Goal: Task Accomplishment & Management: Manage account settings

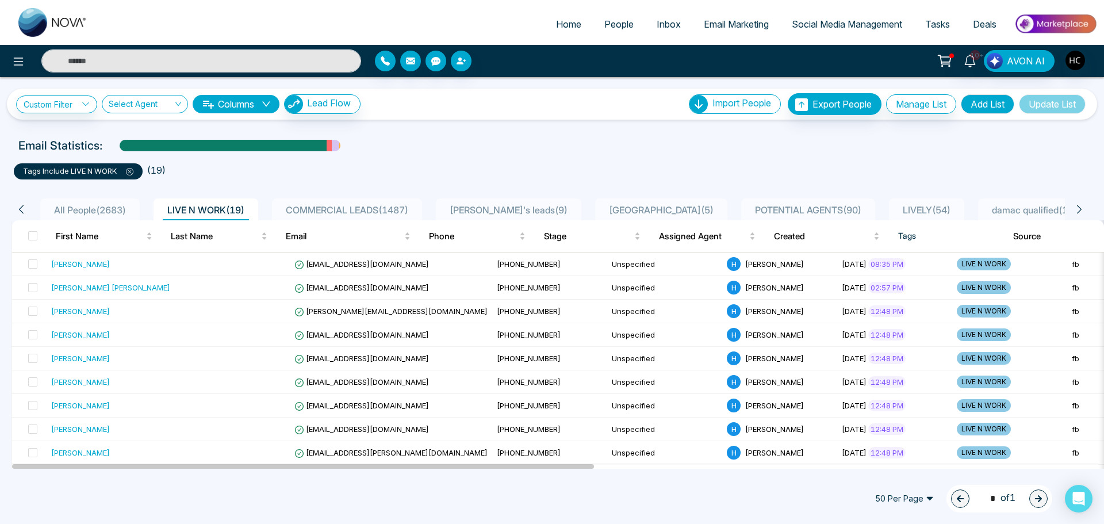
scroll to position [58, 0]
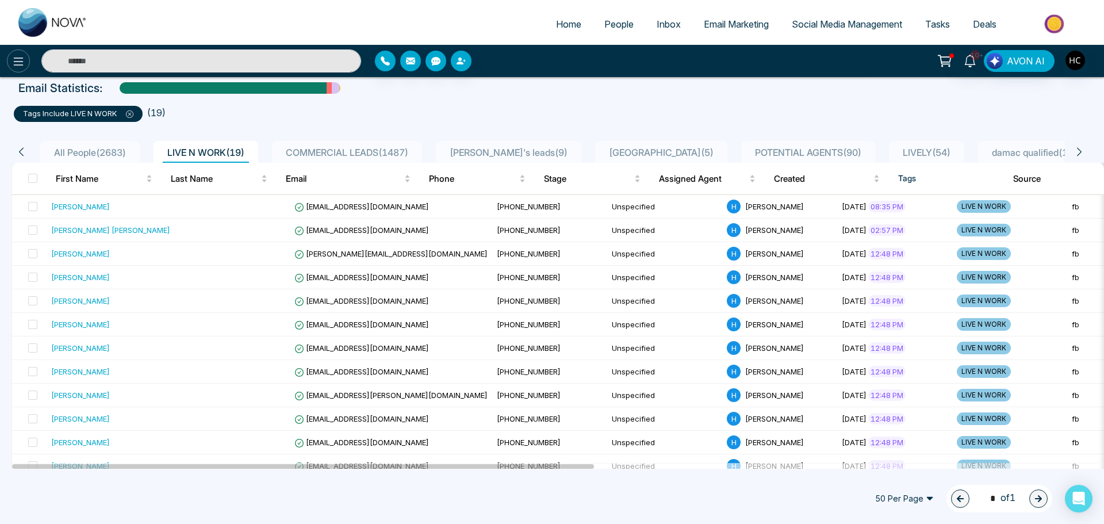
click at [21, 62] on icon at bounding box center [19, 62] width 10 height 8
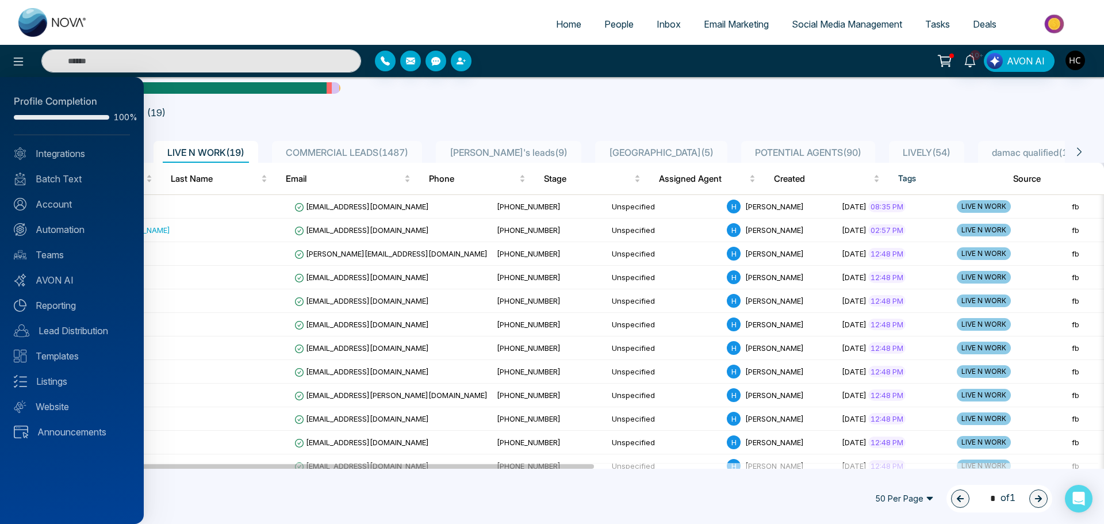
click at [293, 127] on div at bounding box center [552, 262] width 1104 height 524
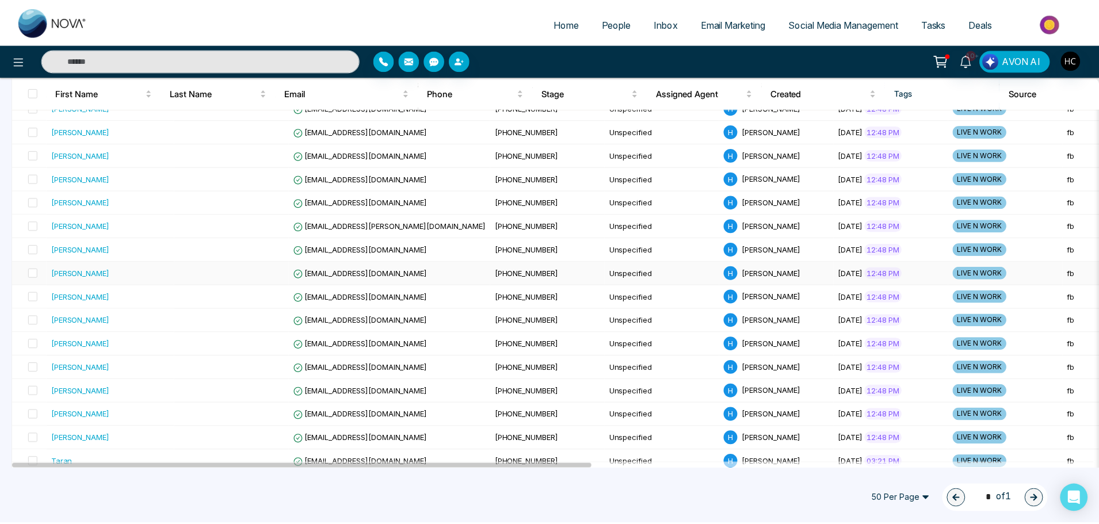
scroll to position [238, 0]
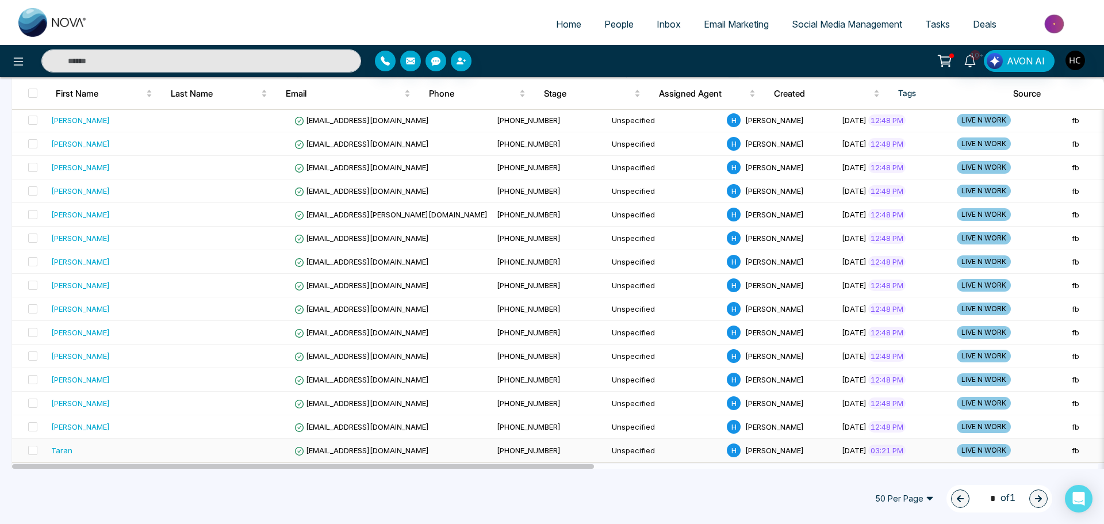
click at [124, 453] on div "Taran" at bounding box center [110, 451] width 119 height 12
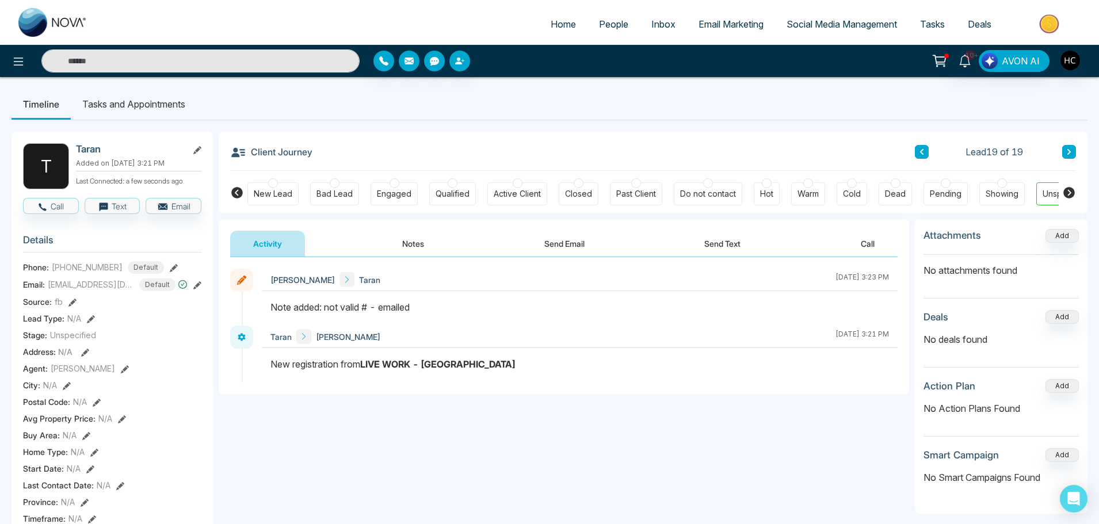
click at [919, 151] on icon at bounding box center [922, 151] width 6 height 7
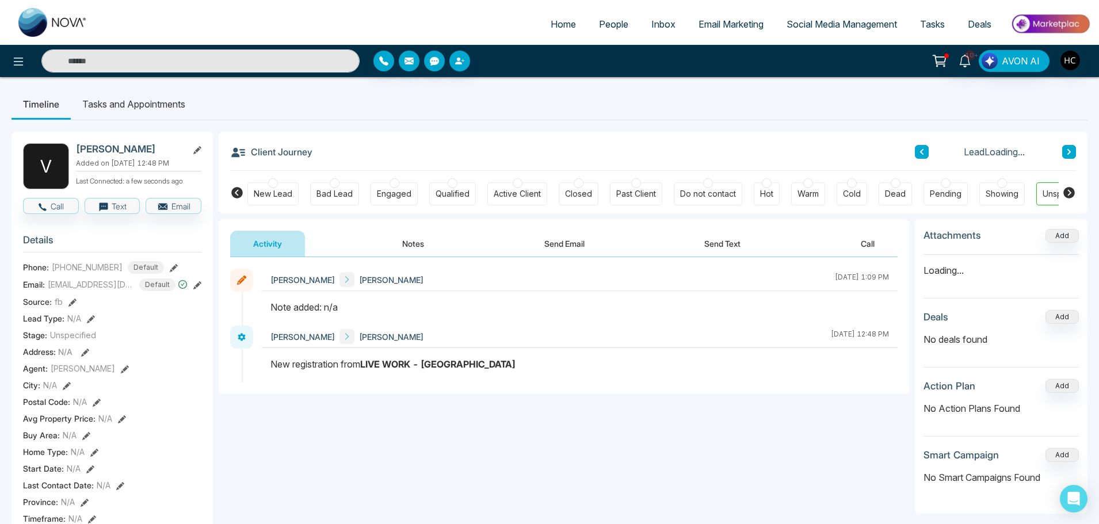
click at [418, 248] on button "Notes" at bounding box center [413, 244] width 68 height 26
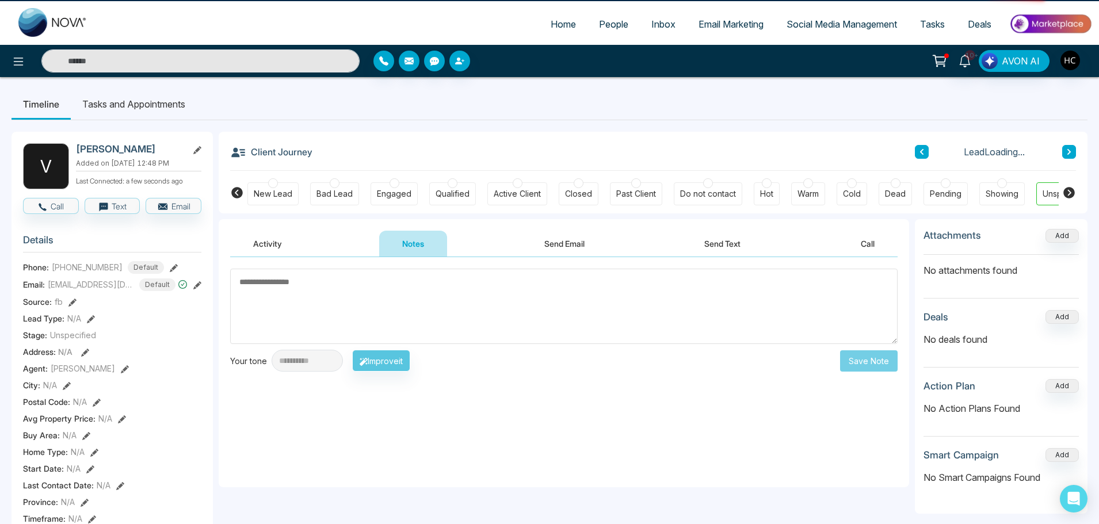
scroll to position [0, 35]
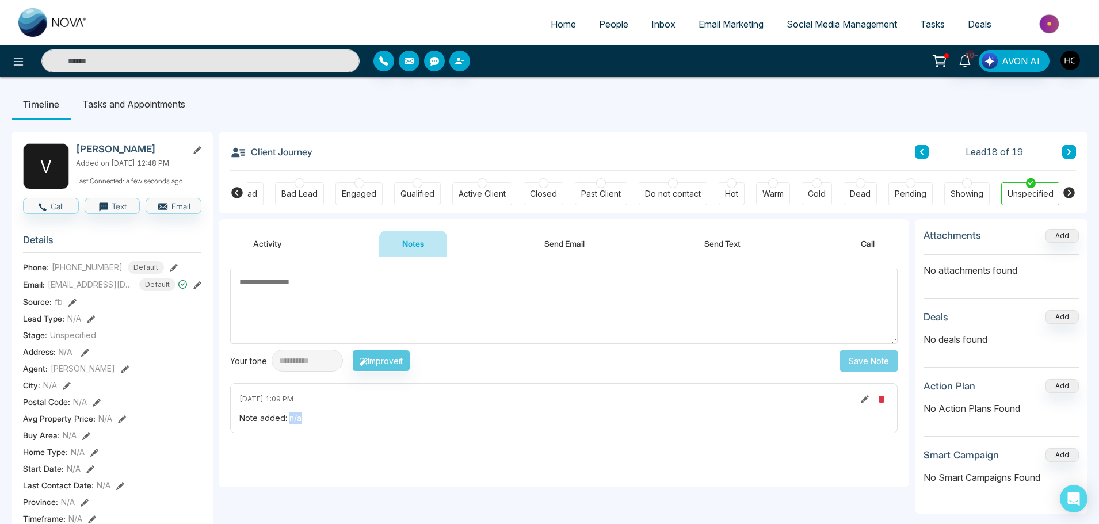
drag, startPoint x: 305, startPoint y: 419, endPoint x: 289, endPoint y: 420, distance: 15.6
click at [289, 420] on div "Note added: n/a" at bounding box center [563, 418] width 649 height 12
copy div "n/a"
click at [327, 297] on textarea at bounding box center [563, 306] width 667 height 75
click at [385, 301] on textarea at bounding box center [563, 306] width 667 height 75
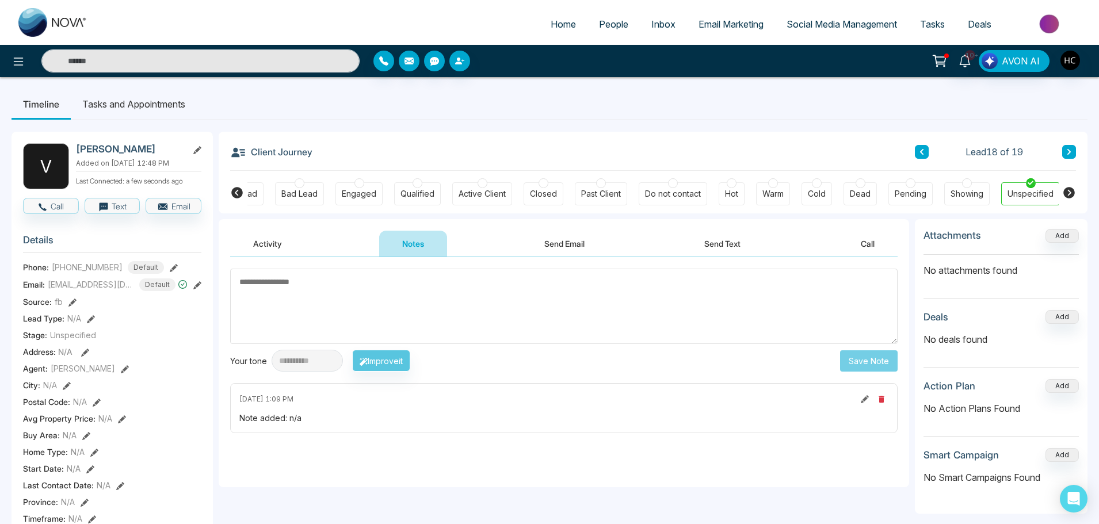
paste textarea "***"
type textarea "**********"
click at [866, 355] on button "Save Note" at bounding box center [869, 360] width 58 height 21
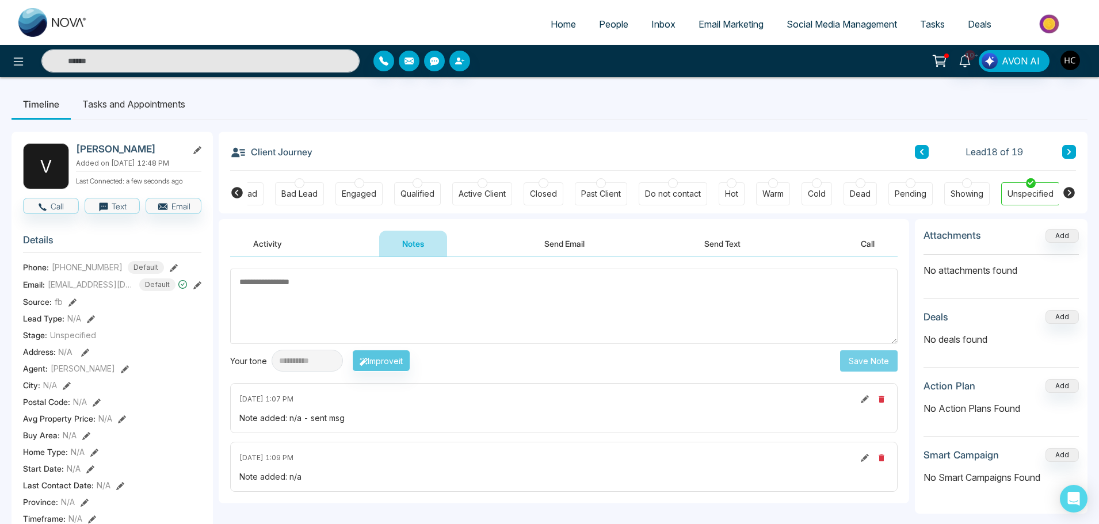
scroll to position [0, 29]
click at [512, 306] on textarea at bounding box center [563, 306] width 667 height 75
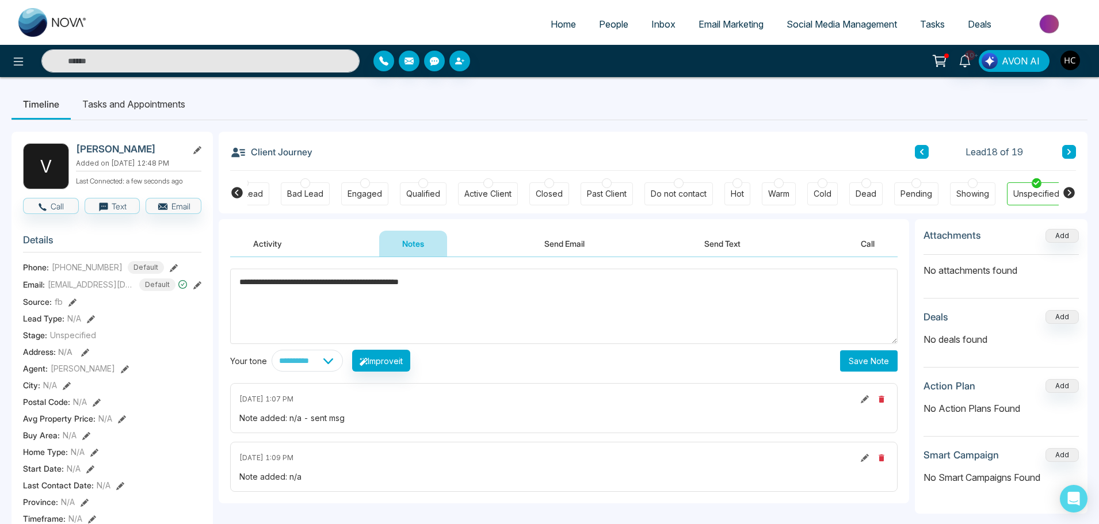
type textarea "**********"
click at [869, 360] on button "Save Note" at bounding box center [869, 360] width 58 height 21
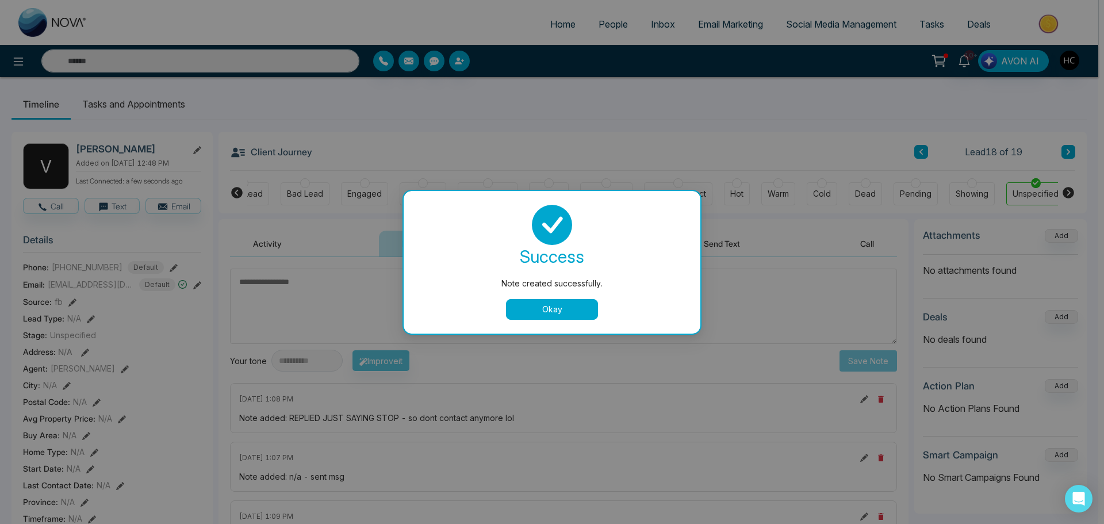
click at [685, 309] on div "Okay" at bounding box center [552, 309] width 269 height 21
click at [636, 296] on div "success Note created successfully. Okay" at bounding box center [552, 262] width 269 height 115
click at [629, 302] on div "Okay" at bounding box center [552, 309] width 269 height 21
click at [576, 304] on button "Okay" at bounding box center [552, 309] width 92 height 21
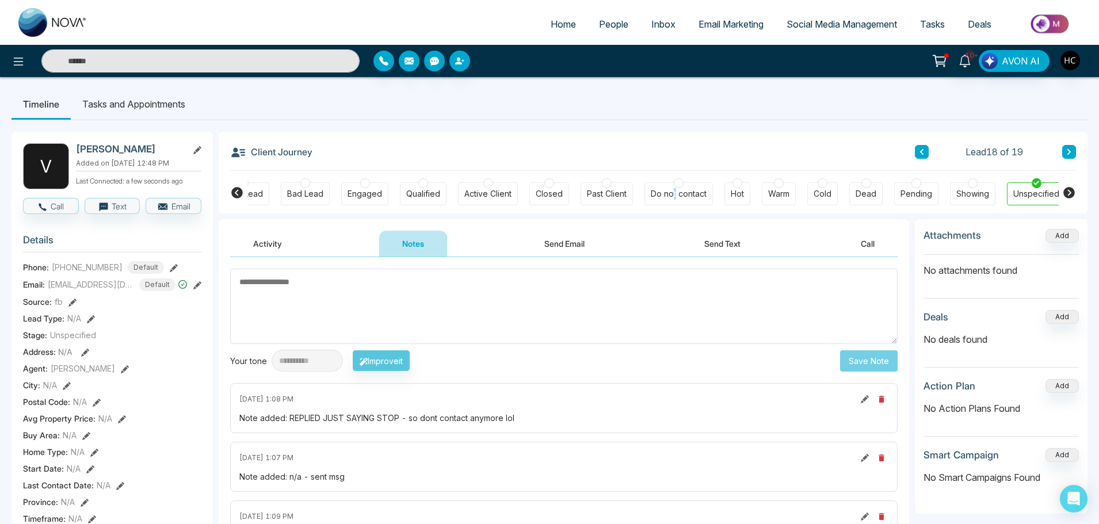
click at [673, 188] on div "Do not contact" at bounding box center [678, 193] width 68 height 23
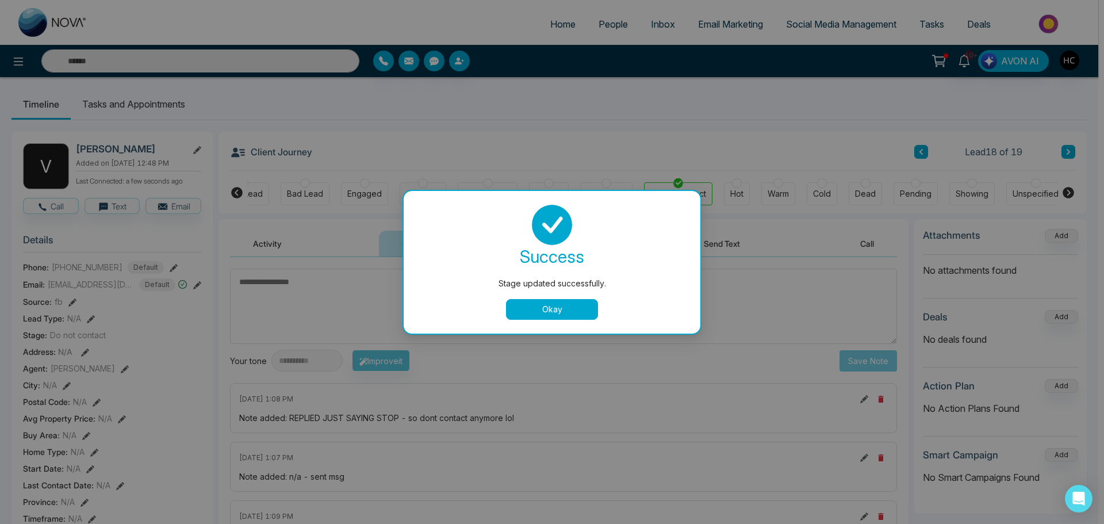
click at [916, 148] on div "Stage updated successfully. success Stage updated successfully. Okay" at bounding box center [552, 262] width 1104 height 524
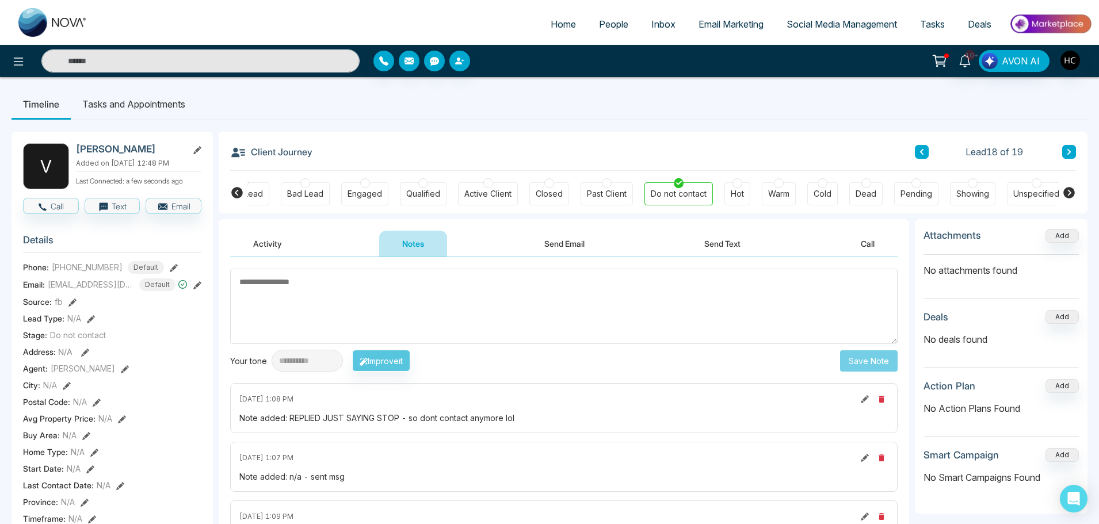
click at [916, 148] on button at bounding box center [922, 152] width 14 height 14
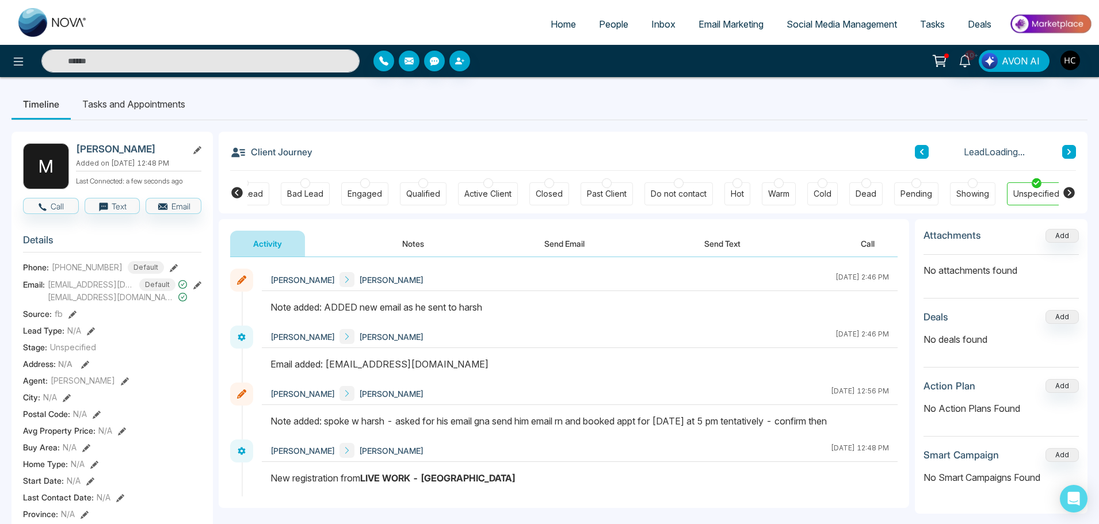
click at [919, 153] on icon at bounding box center [922, 151] width 6 height 7
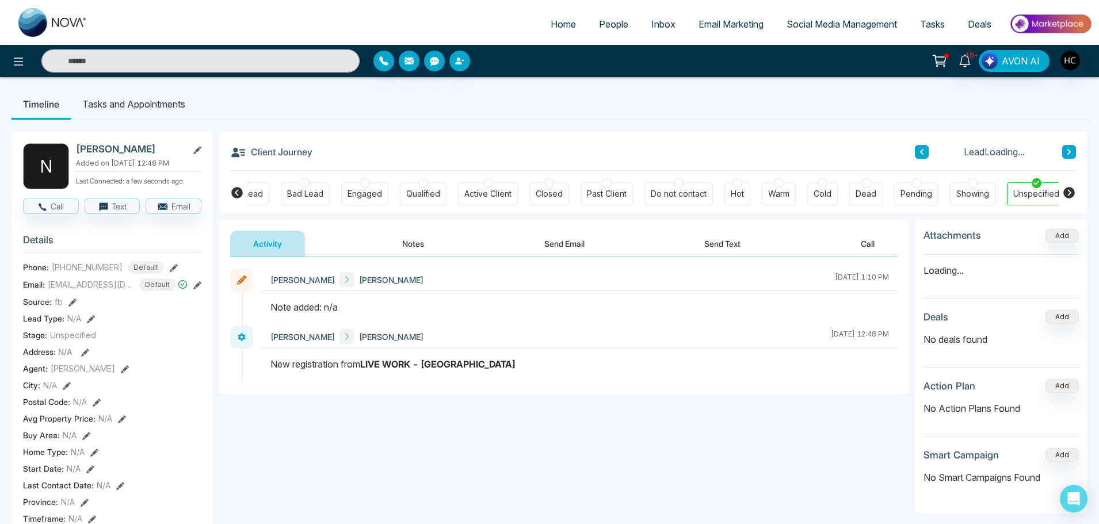
click at [426, 247] on button "Notes" at bounding box center [413, 244] width 68 height 26
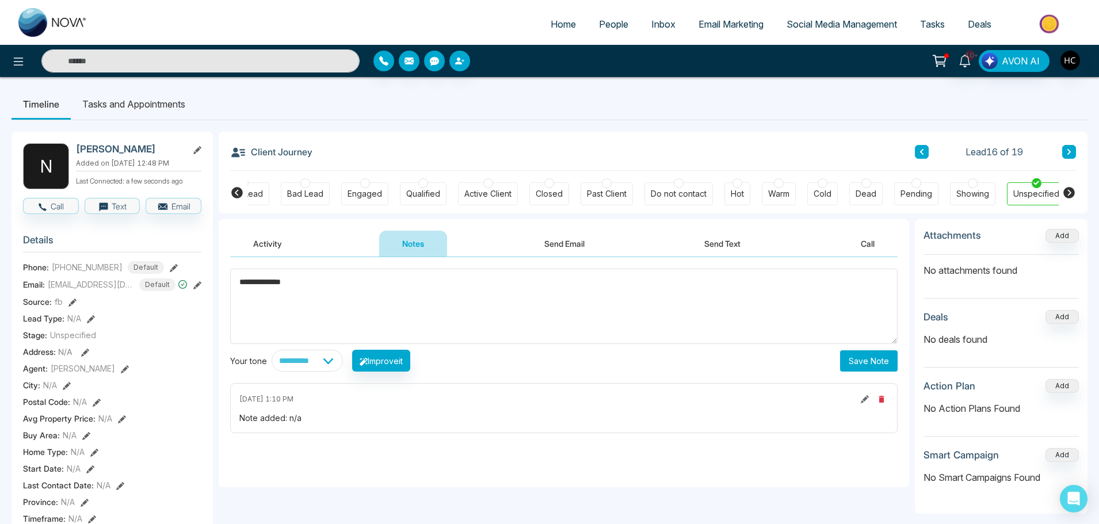
type textarea "**********"
click at [849, 353] on button "Save Note" at bounding box center [869, 360] width 58 height 21
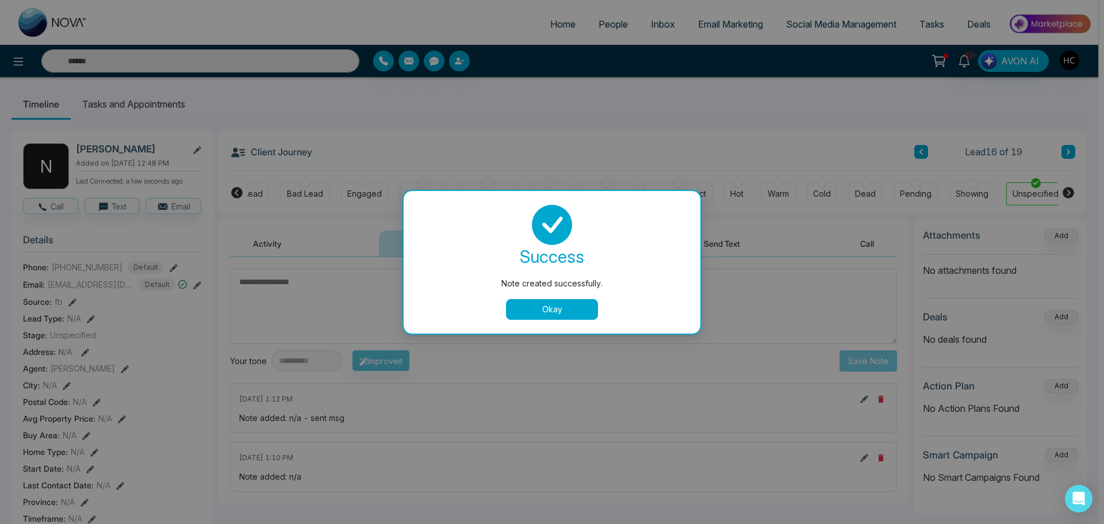
click at [554, 297] on div "success Note created successfully. Okay" at bounding box center [552, 262] width 269 height 115
click at [554, 304] on button "Okay" at bounding box center [552, 309] width 92 height 21
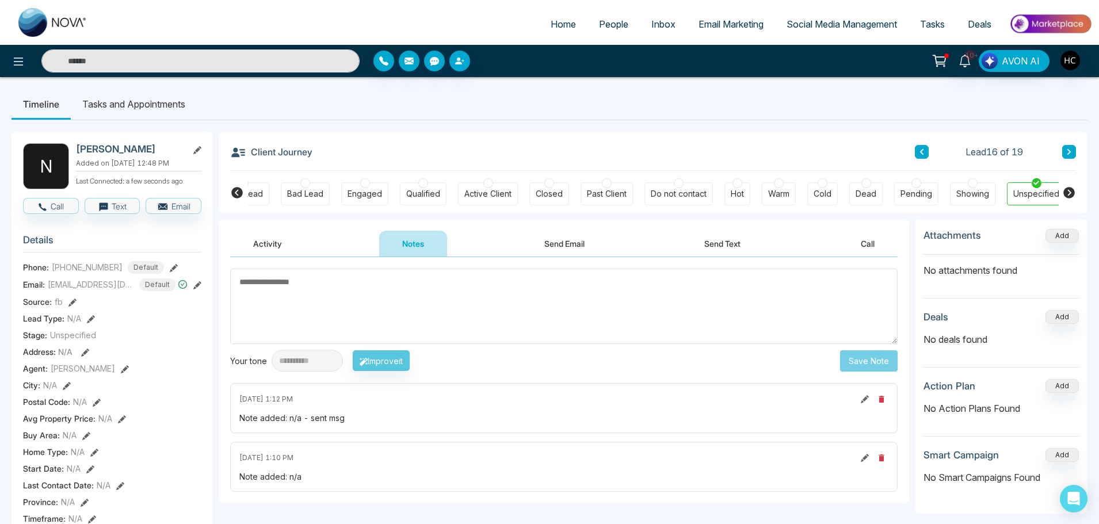
click at [923, 150] on icon at bounding box center [921, 152] width 3 height 6
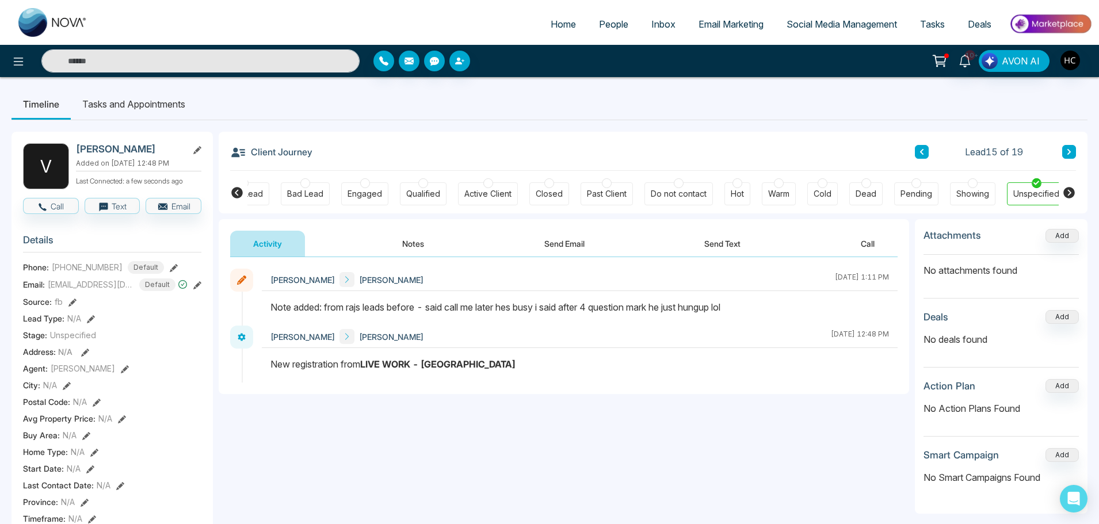
click at [418, 244] on button "Notes" at bounding box center [413, 244] width 68 height 26
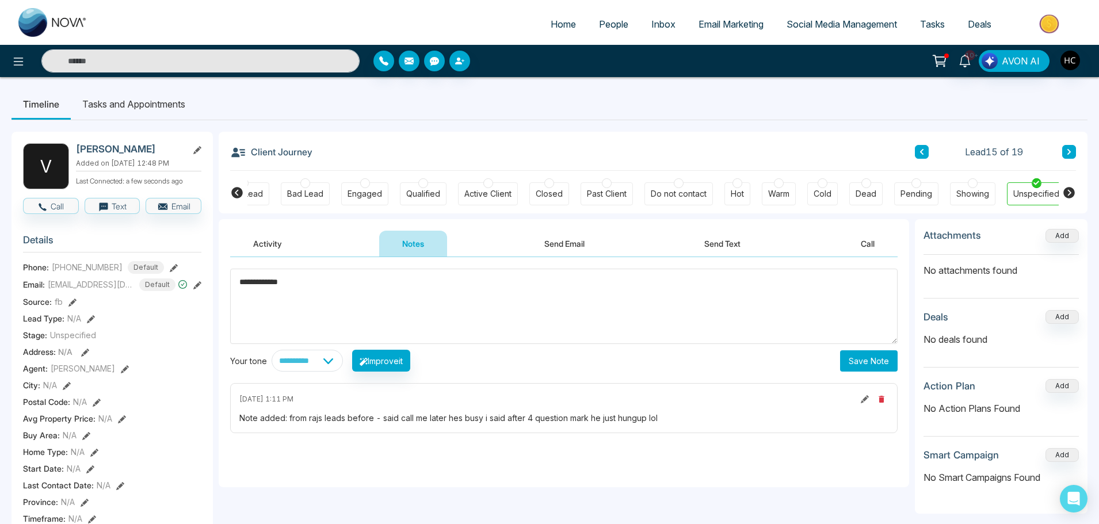
type textarea "**********"
click at [851, 367] on button "Save Note" at bounding box center [869, 360] width 58 height 21
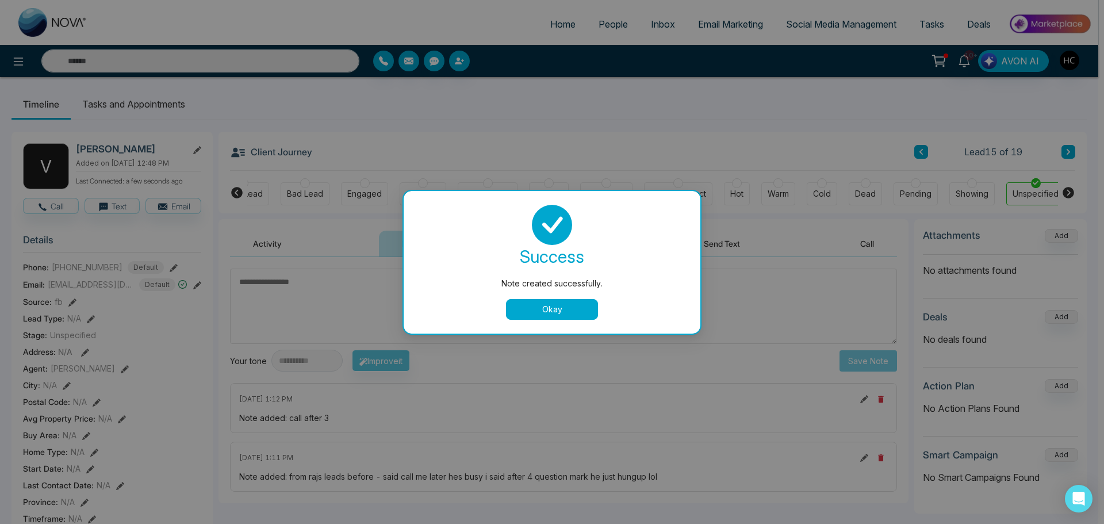
click at [563, 308] on button "Okay" at bounding box center [552, 309] width 92 height 21
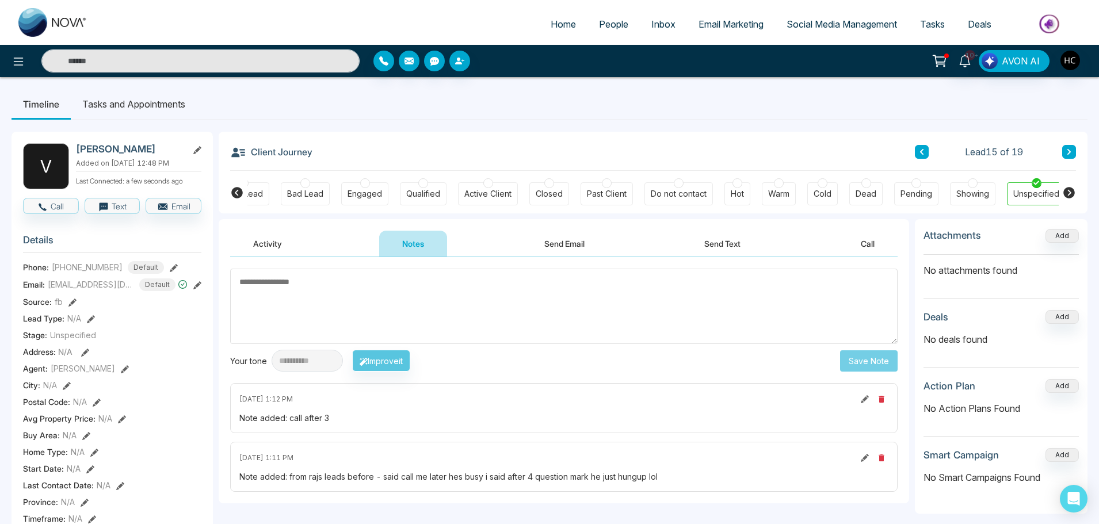
click at [922, 149] on icon at bounding box center [922, 151] width 6 height 7
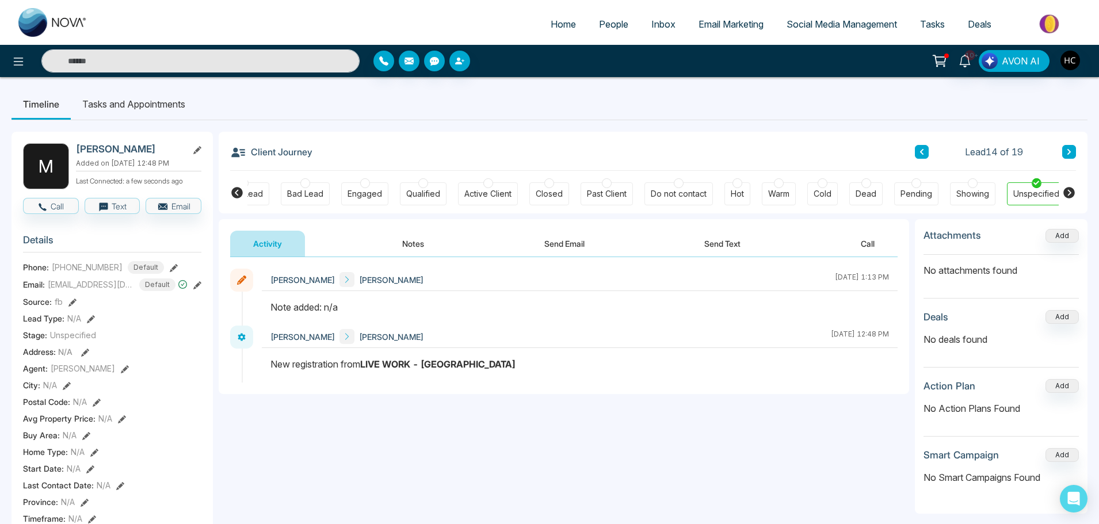
click at [427, 244] on button "Notes" at bounding box center [413, 244] width 68 height 26
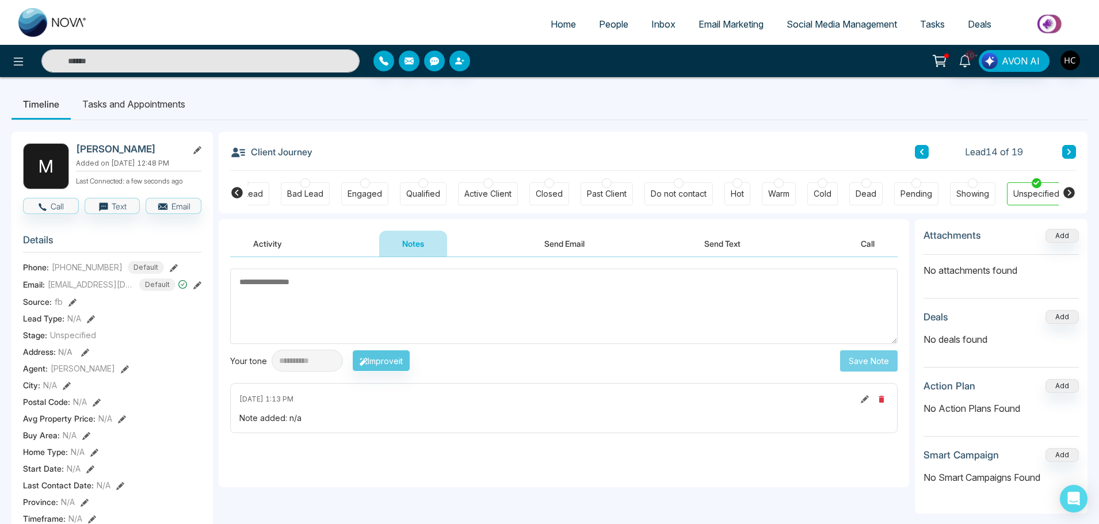
click at [278, 295] on textarea at bounding box center [563, 306] width 667 height 75
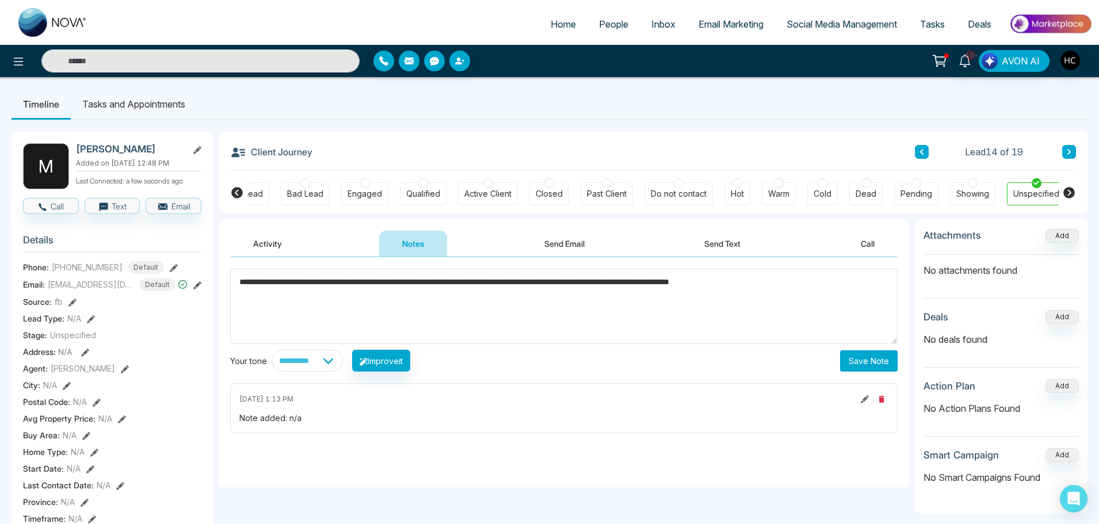
type textarea "**********"
click at [857, 360] on button "Save Note" at bounding box center [869, 360] width 58 height 21
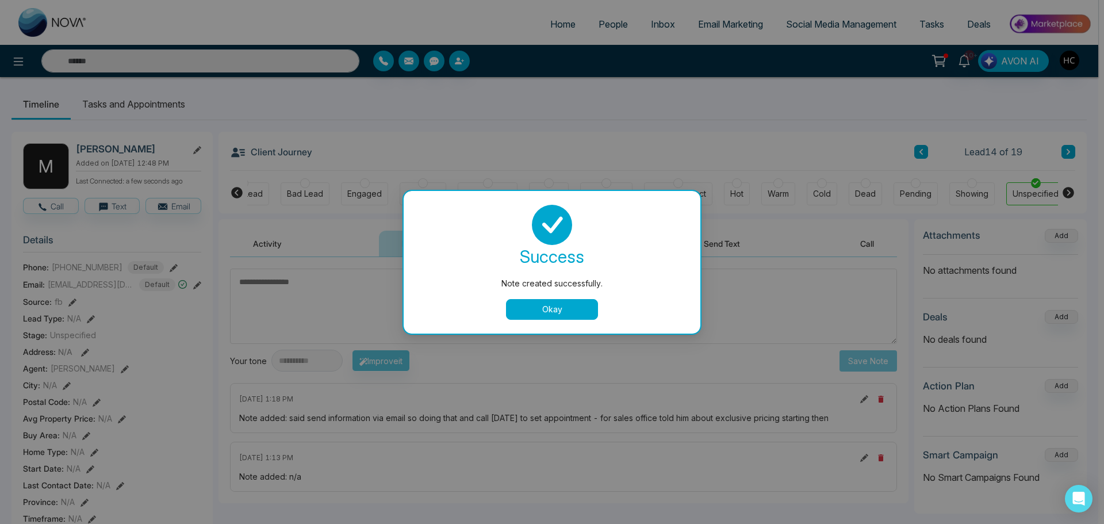
click at [562, 303] on button "Okay" at bounding box center [552, 309] width 92 height 21
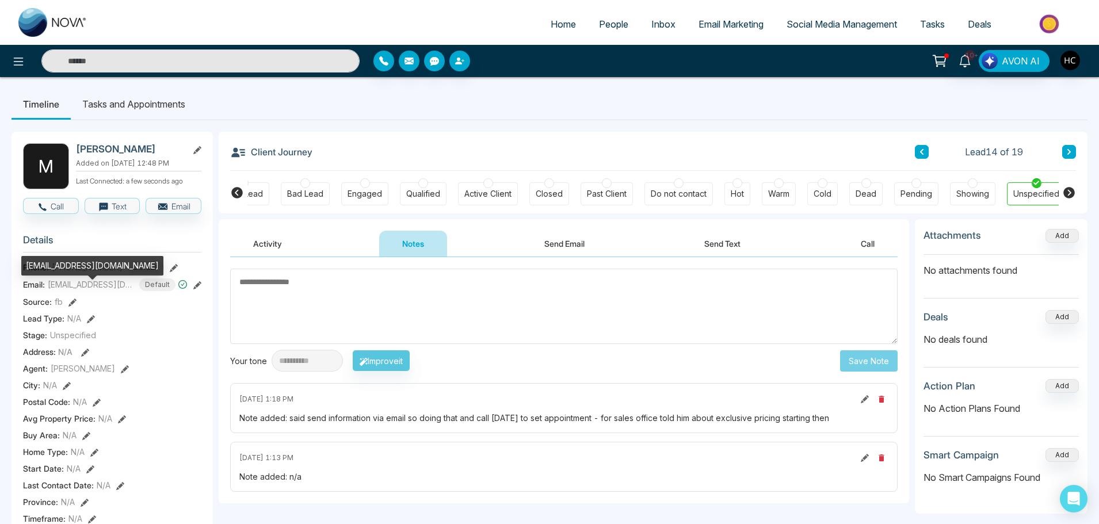
drag, startPoint x: 156, startPoint y: 263, endPoint x: 28, endPoint y: 261, distance: 128.9
click at [28, 261] on div "[EMAIL_ADDRESS][DOMAIN_NAME]" at bounding box center [92, 266] width 142 height 20
copy div "[EMAIL_ADDRESS][DOMAIN_NAME]"
click at [314, 303] on textarea at bounding box center [563, 306] width 667 height 75
click at [929, 151] on div "Lead 14 of 19" at bounding box center [995, 152] width 161 height 14
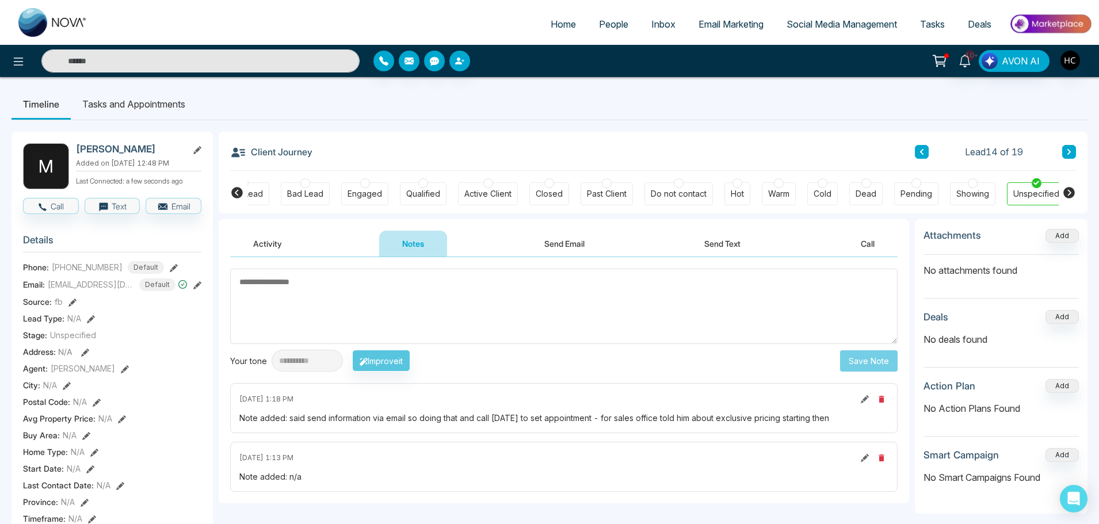
click at [922, 152] on icon at bounding box center [922, 151] width 6 height 7
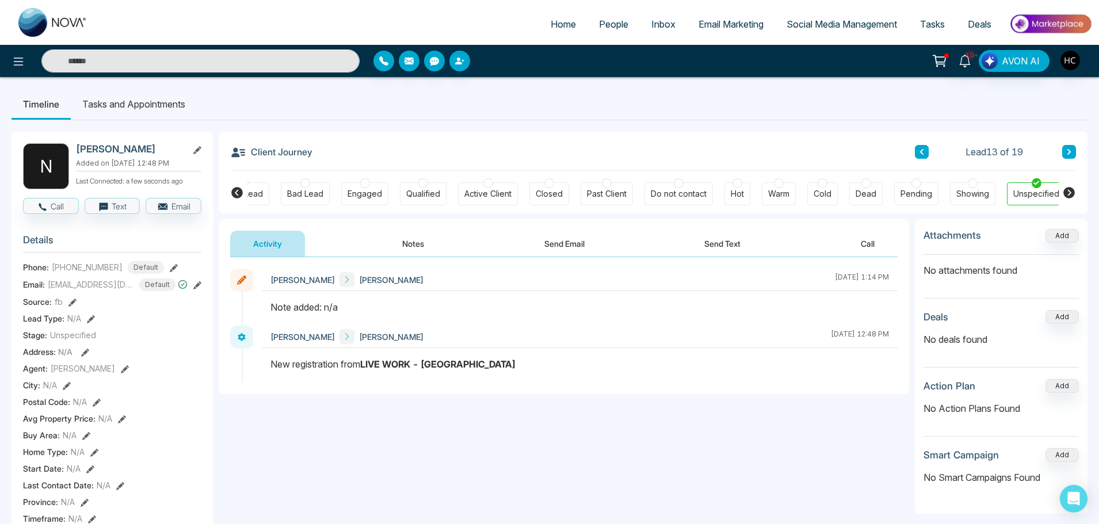
click at [400, 243] on button "Notes" at bounding box center [413, 244] width 68 height 26
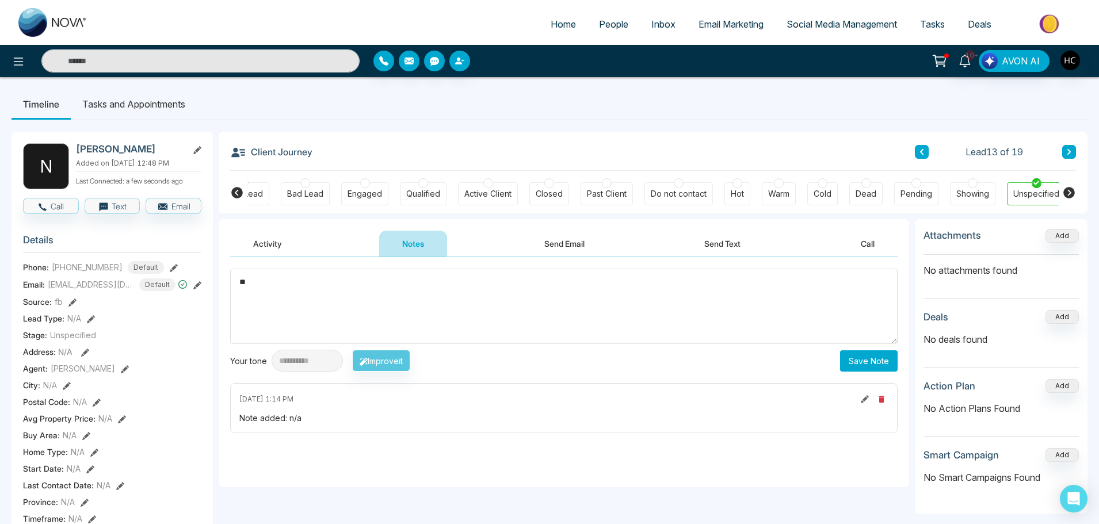
type textarea "*"
drag, startPoint x: 304, startPoint y: 280, endPoint x: 235, endPoint y: 286, distance: 69.8
click at [235, 286] on textarea "**********" at bounding box center [563, 306] width 667 height 75
click at [338, 288] on textarea "**********" at bounding box center [563, 306] width 667 height 75
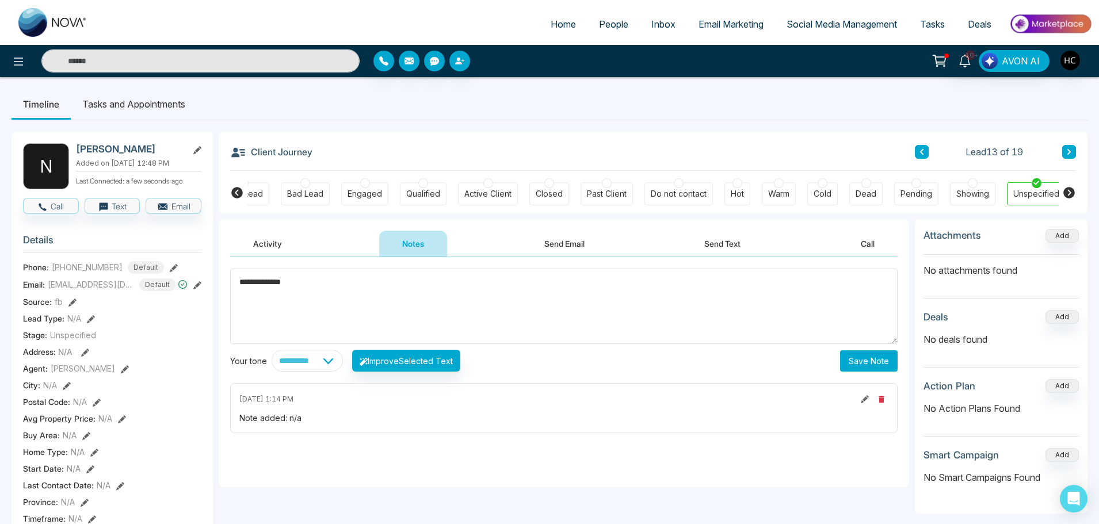
type textarea "**********"
click at [890, 357] on button "Save Note" at bounding box center [869, 360] width 58 height 21
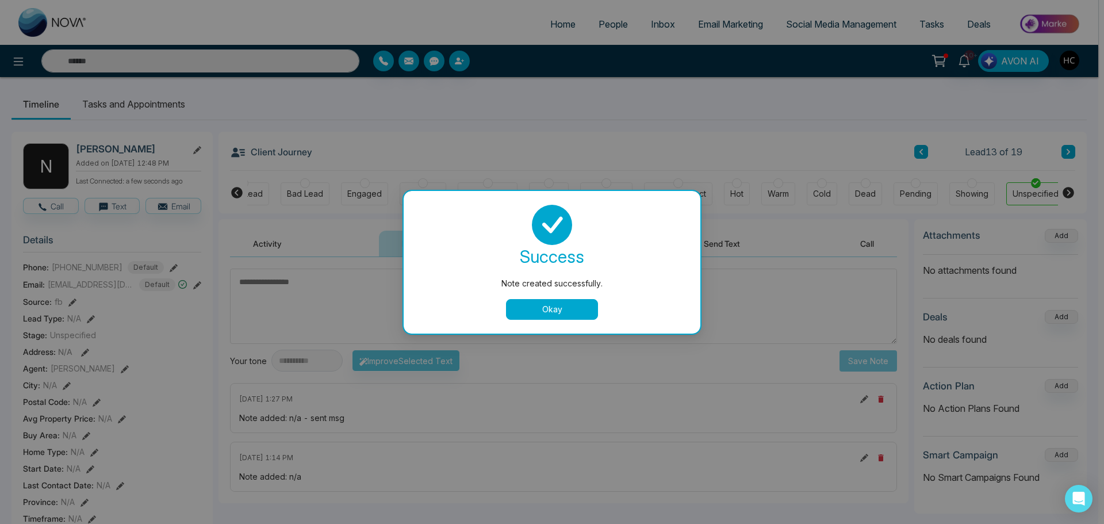
click at [560, 312] on button "Okay" at bounding box center [552, 309] width 92 height 21
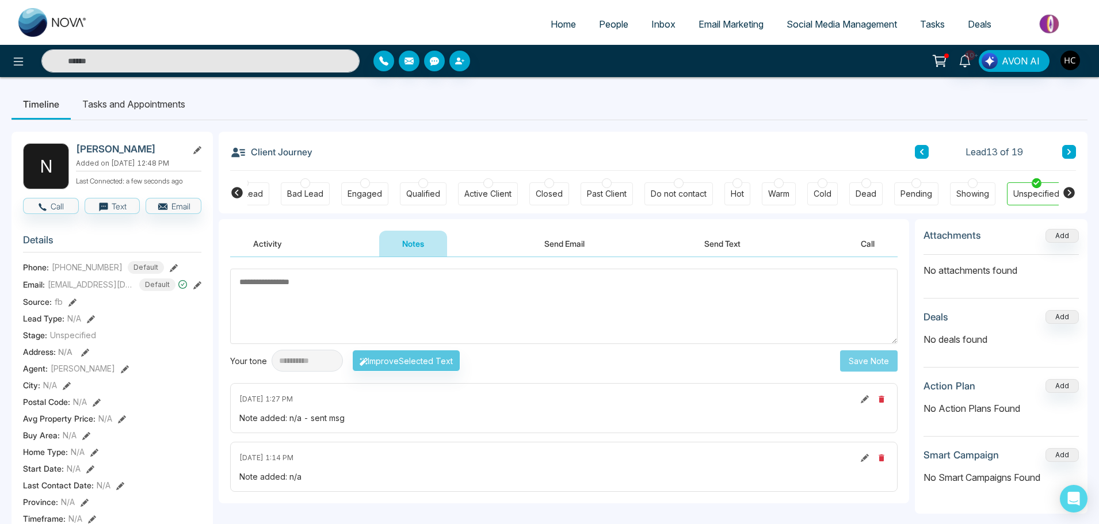
click at [924, 154] on button at bounding box center [922, 152] width 14 height 14
